Goal: Find specific page/section: Find specific page/section

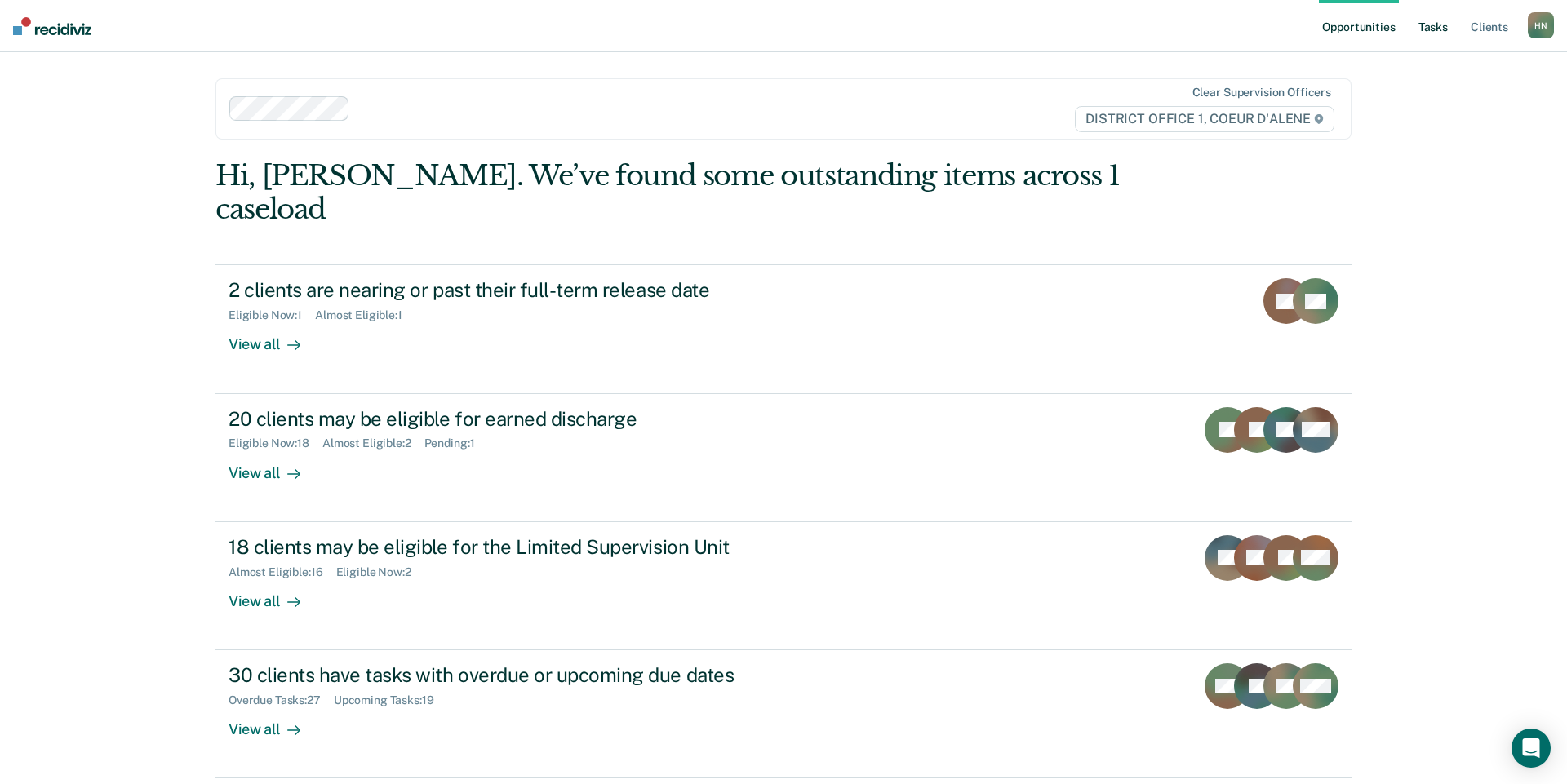
click at [1432, 32] on link "Tasks" at bounding box center [1433, 26] width 36 height 52
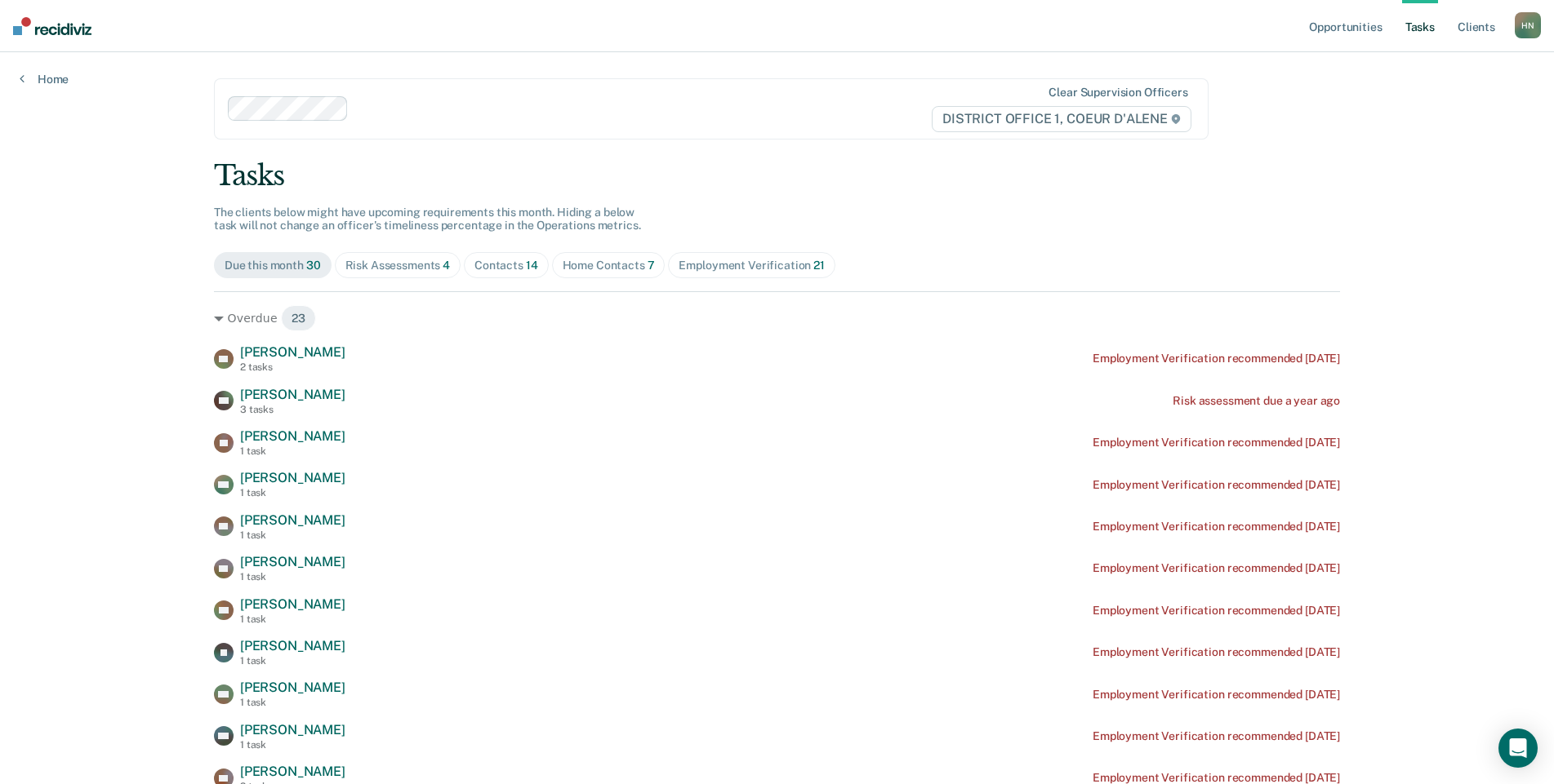
click at [433, 262] on div "Risk Assessments 4" at bounding box center [398, 265] width 106 height 14
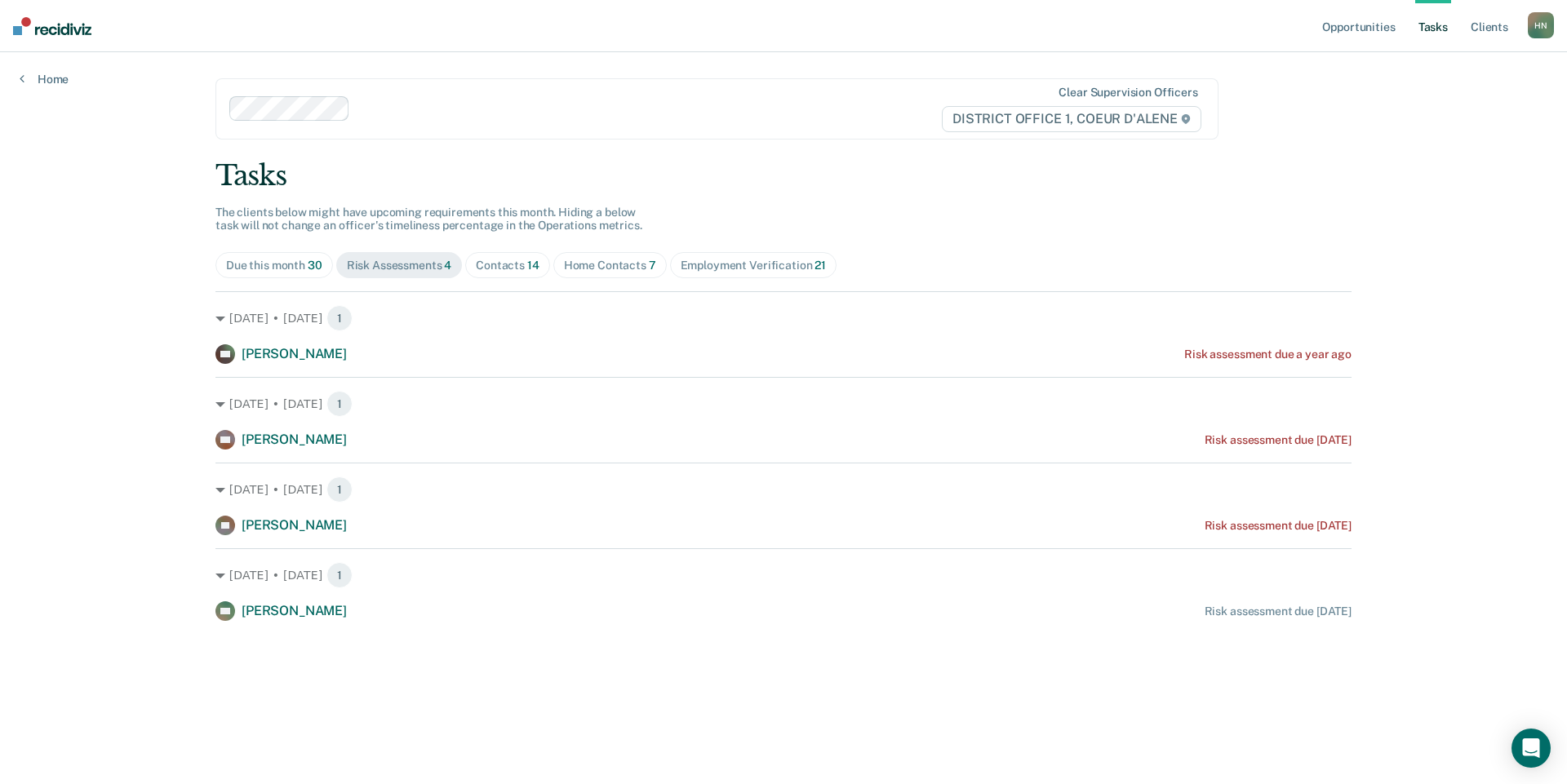
click at [502, 267] on div "Contacts 14" at bounding box center [507, 265] width 64 height 14
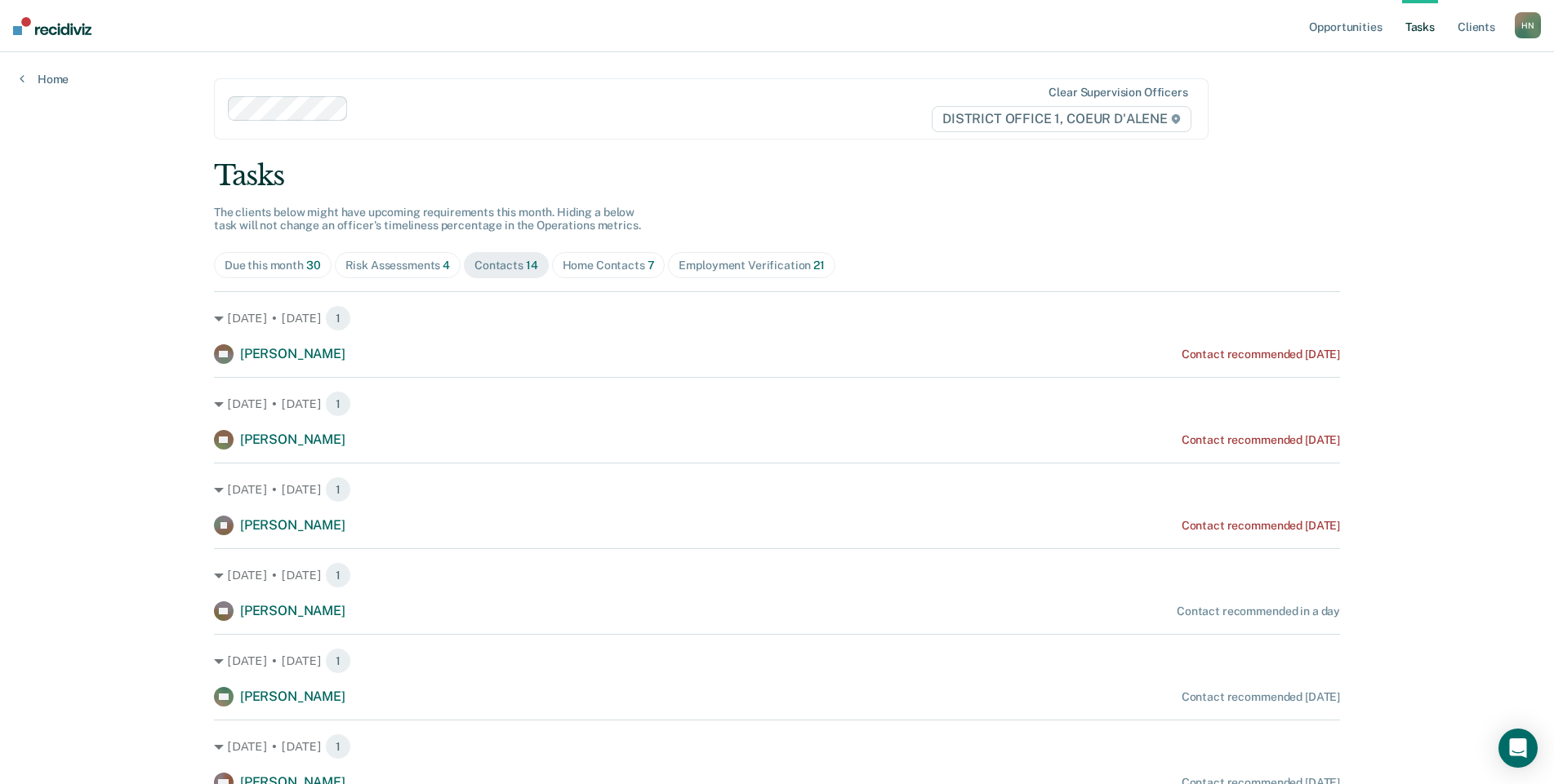
click at [622, 271] on div "Home Contacts 7" at bounding box center [608, 265] width 92 height 14
click at [464, 274] on span "Contacts 14" at bounding box center [506, 264] width 85 height 26
click at [614, 270] on div "Home Contacts 7" at bounding box center [608, 265] width 92 height 14
